Goal: Task Accomplishment & Management: Manage account settings

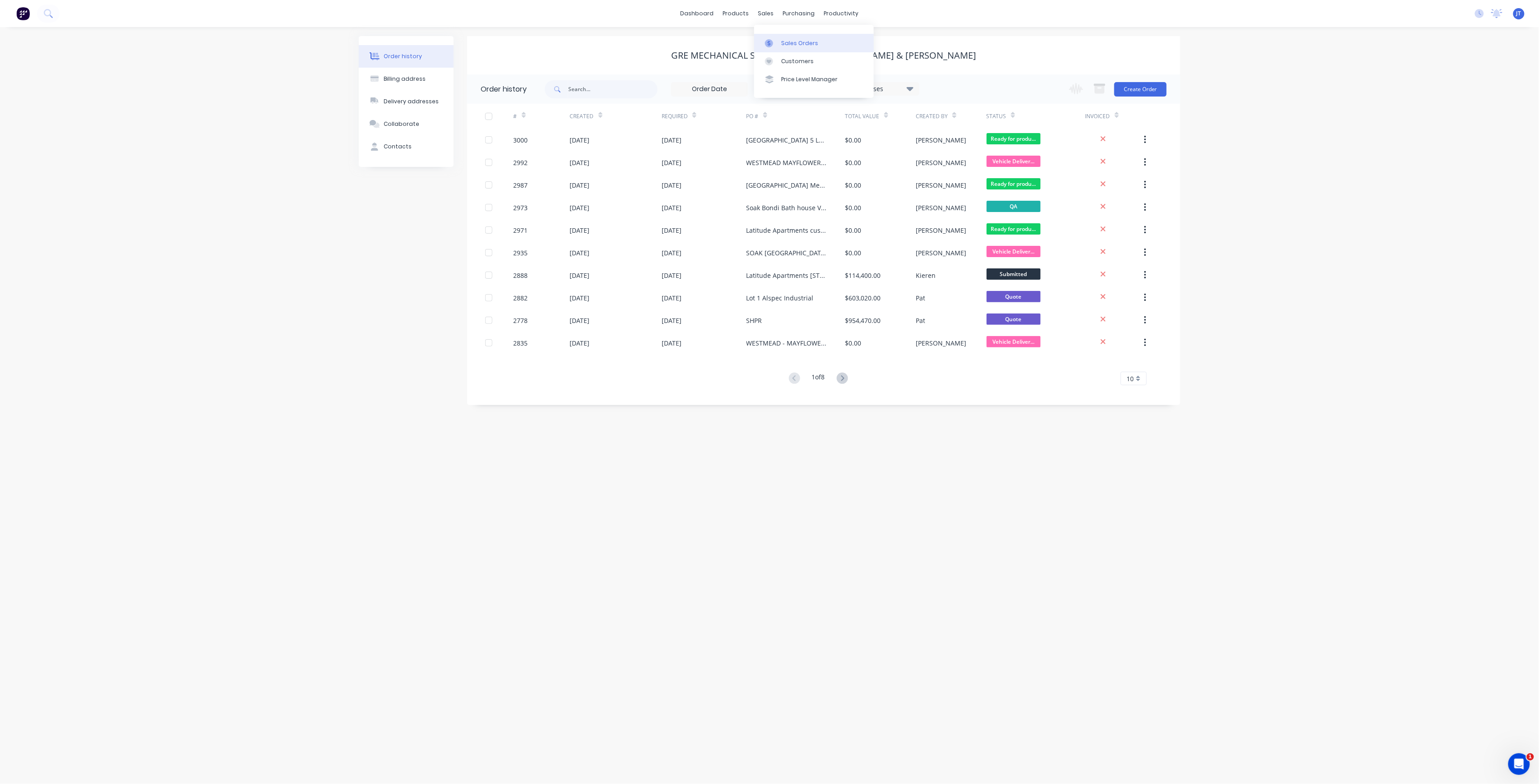
click at [787, 47] on link "Sales Orders" at bounding box center [814, 43] width 119 height 18
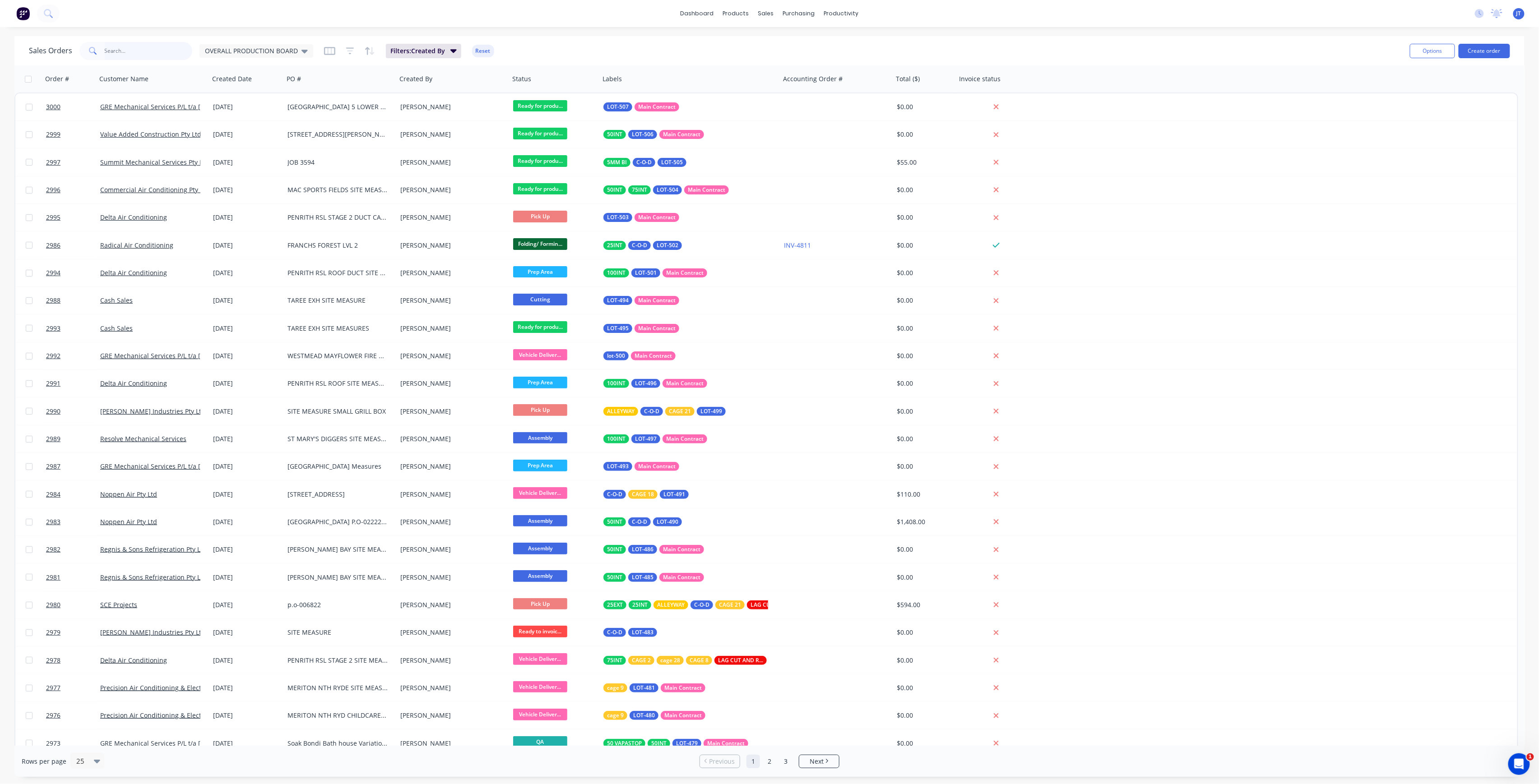
click at [156, 54] on input "text" at bounding box center [148, 51] width 88 height 18
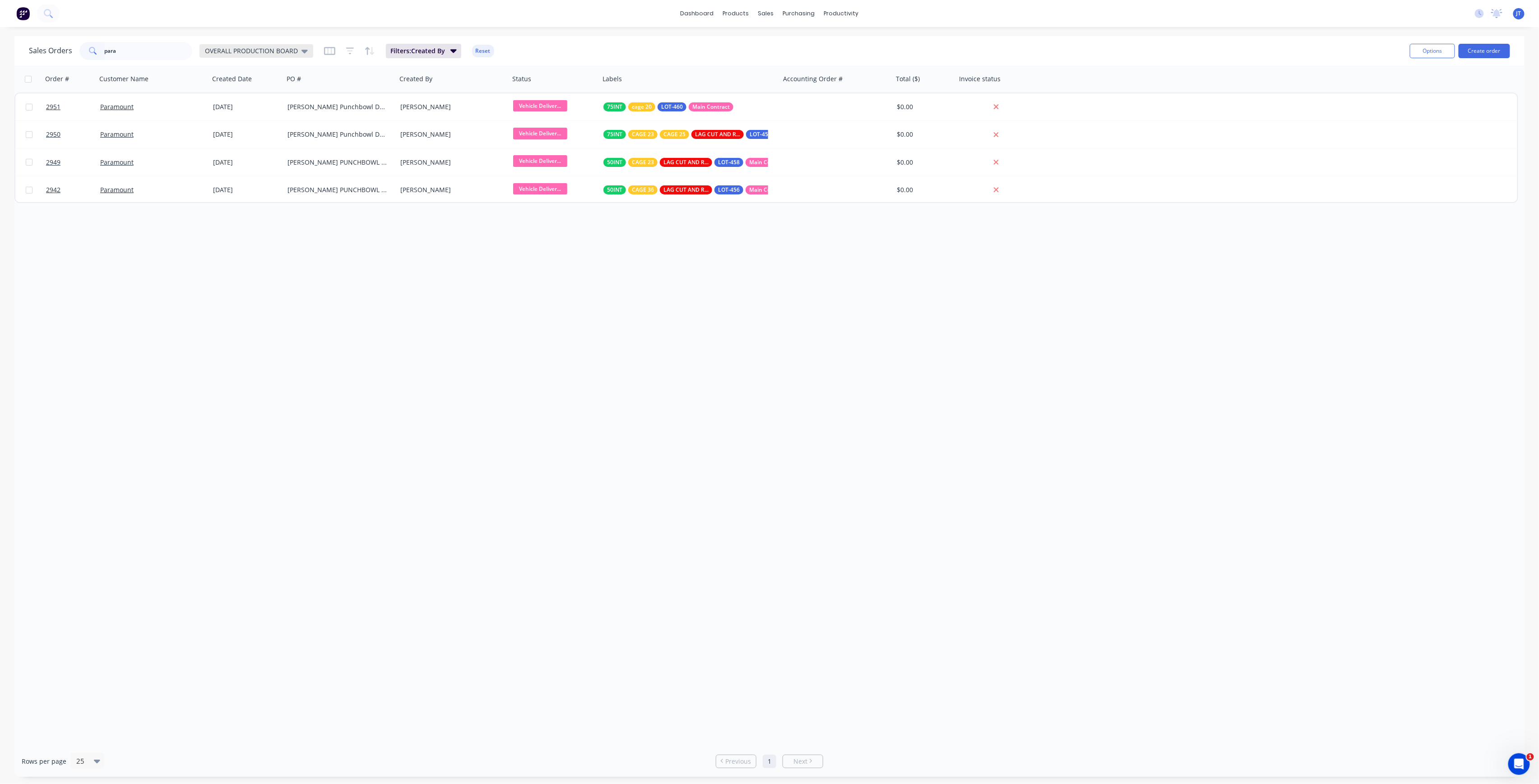
click at [285, 54] on span "OVERALL PRODUCTION BOARD" at bounding box center [252, 51] width 93 height 10
click at [217, 122] on button "None" at bounding box center [253, 127] width 103 height 10
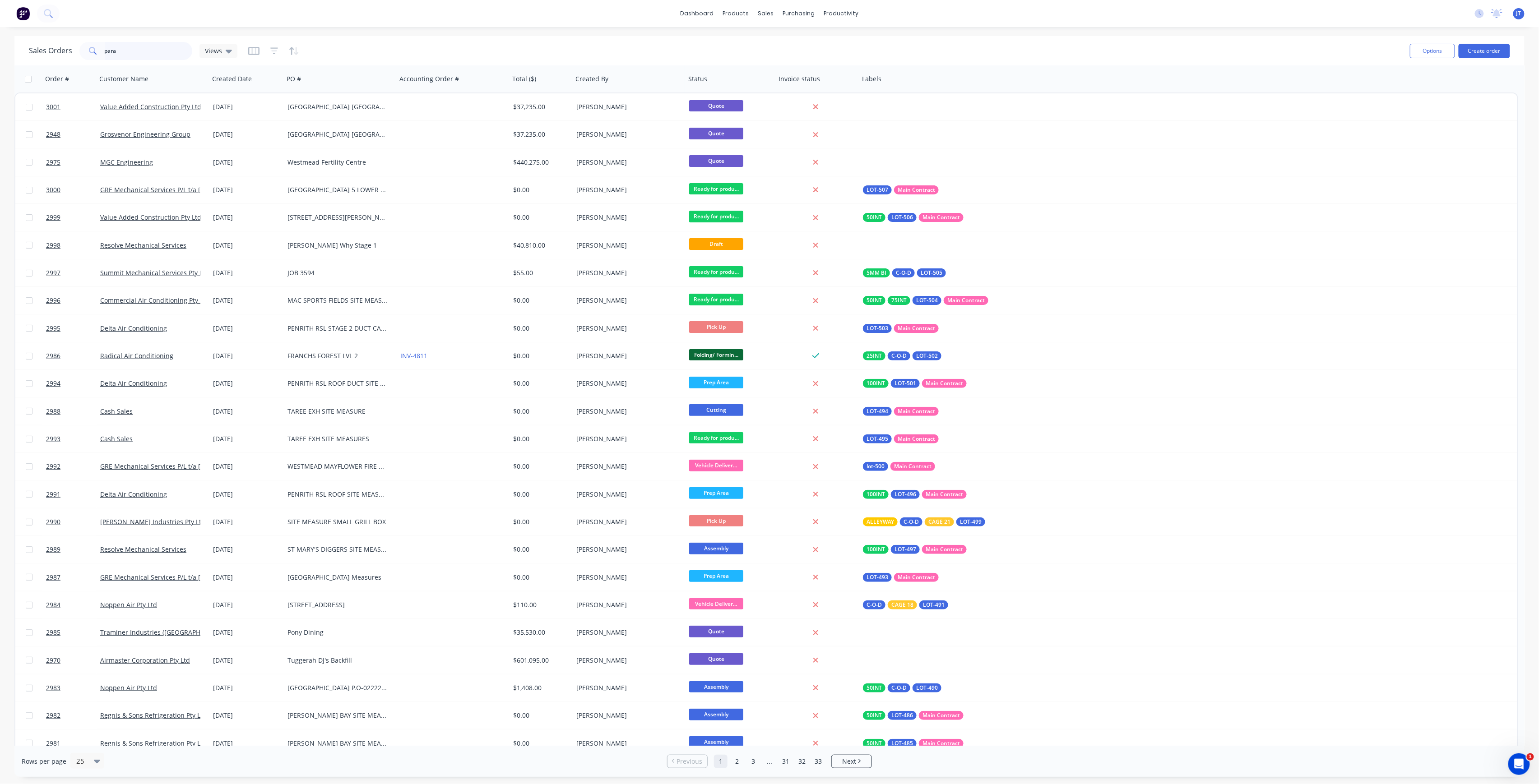
click at [142, 46] on input "para" at bounding box center [148, 51] width 88 height 18
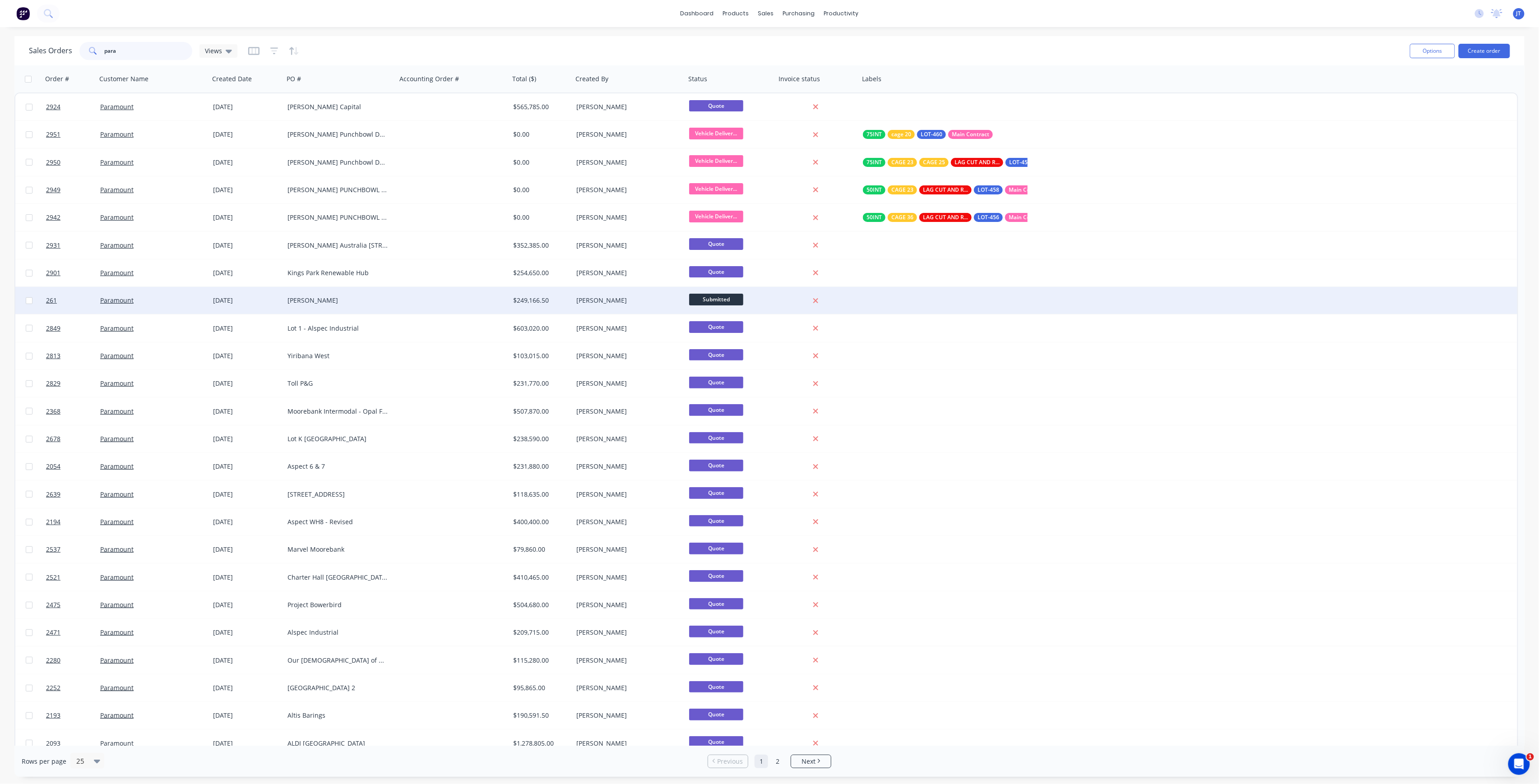
type input "para"
click at [146, 300] on div "Paramount" at bounding box center [151, 300] width 100 height 9
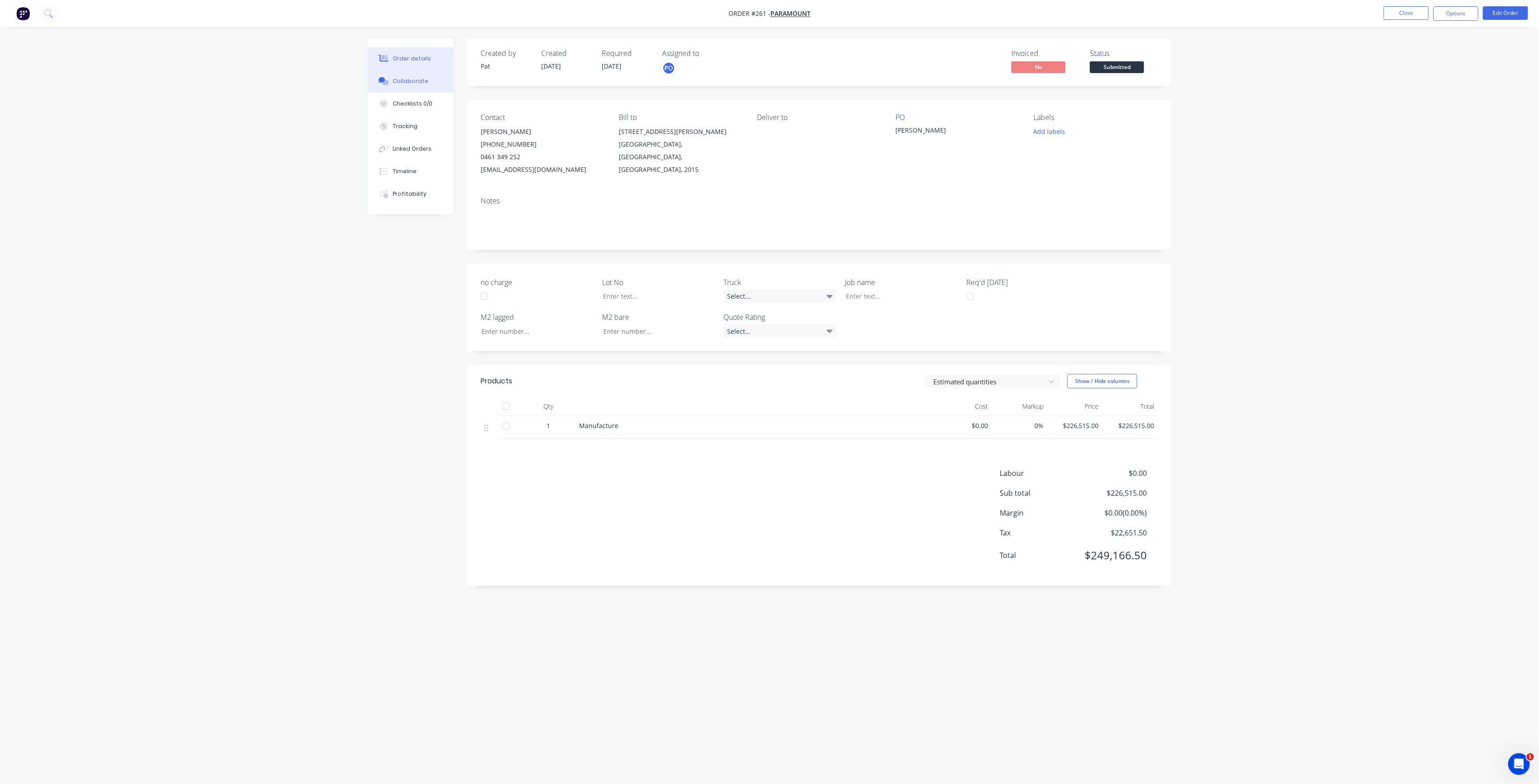
click at [408, 78] on div "Collaborate" at bounding box center [411, 81] width 36 height 8
click at [1408, 15] on button "Close" at bounding box center [1406, 13] width 45 height 14
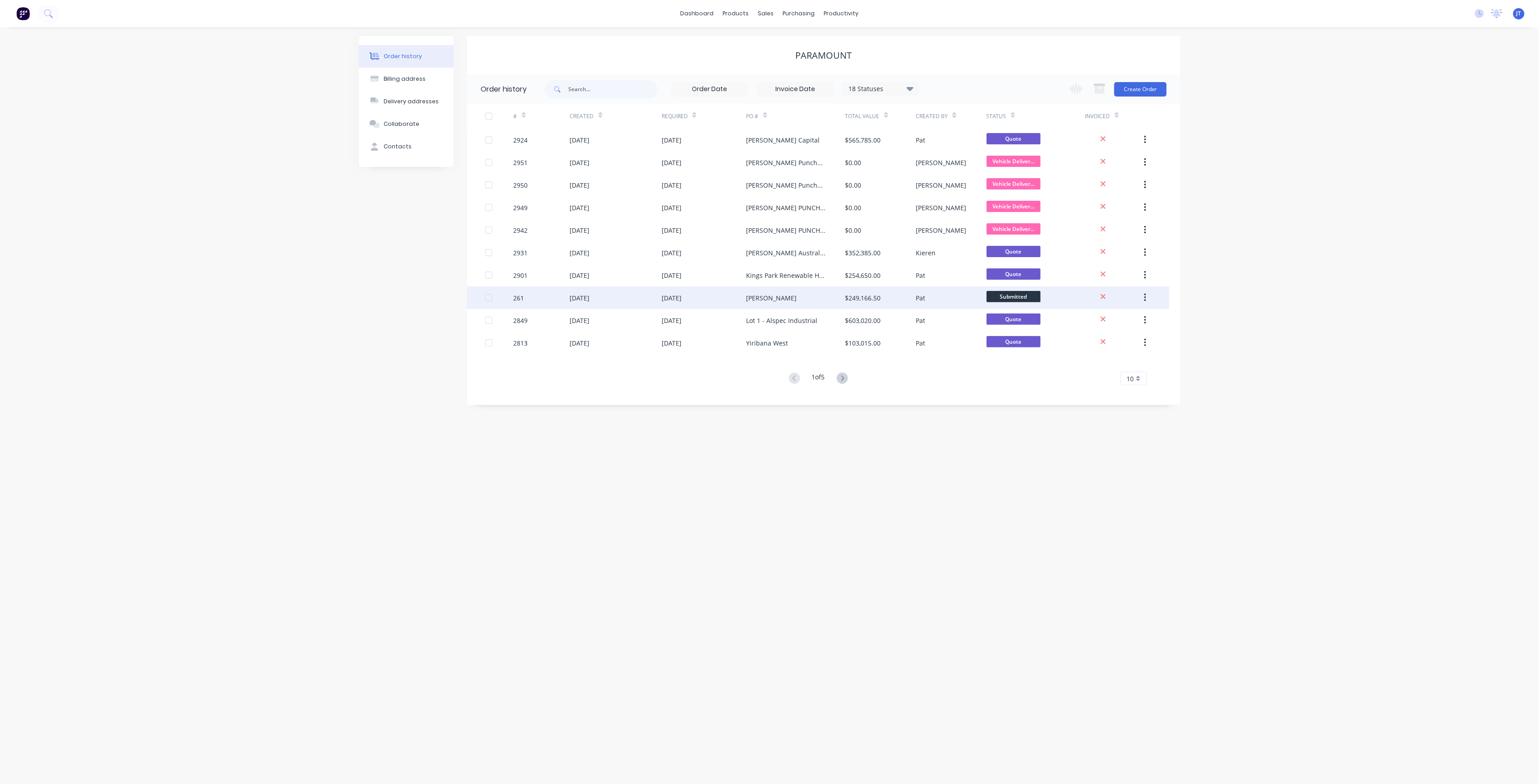
click at [609, 295] on div "[DATE]" at bounding box center [615, 298] width 91 height 23
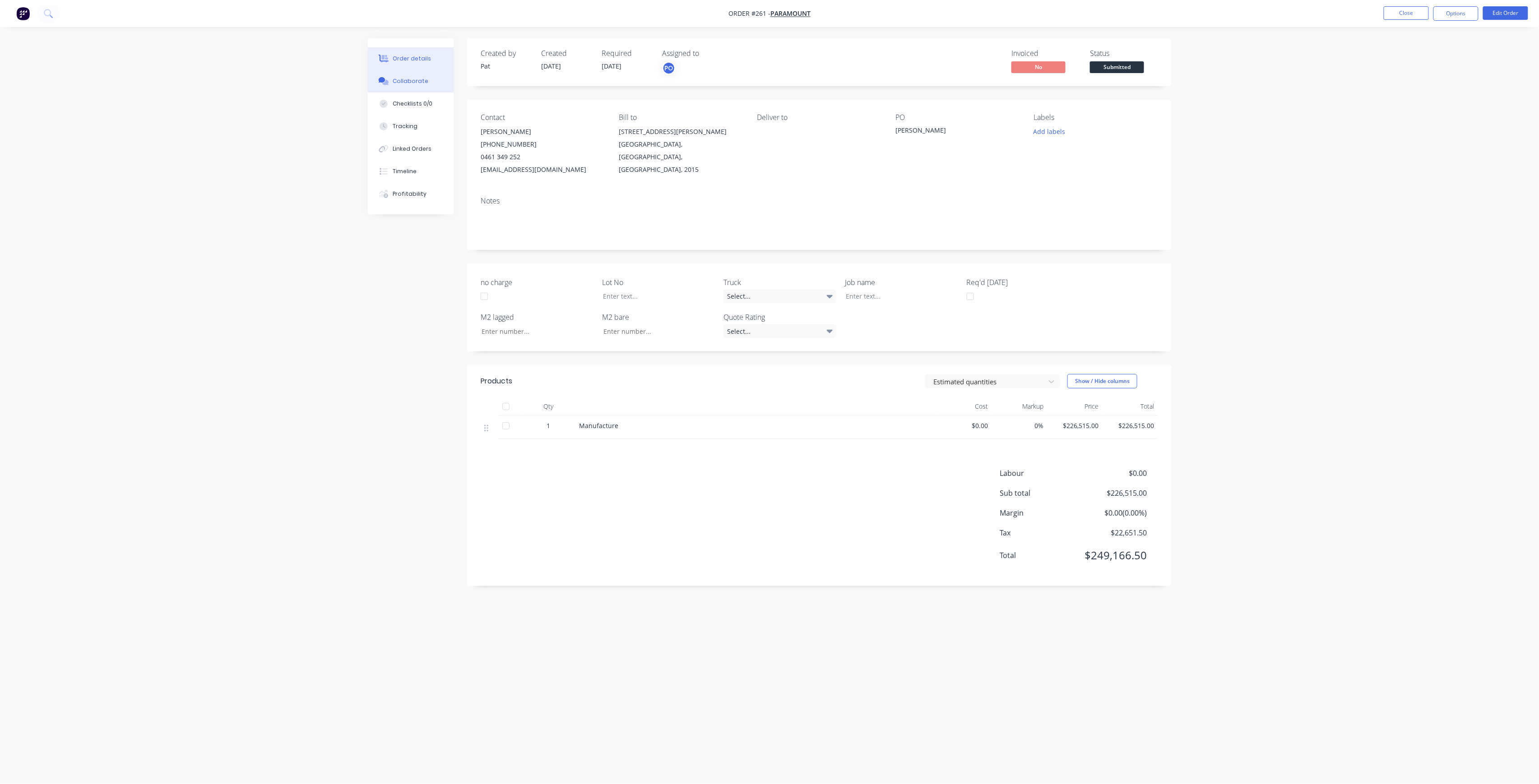
click at [397, 90] on button "Collaborate" at bounding box center [411, 81] width 86 height 23
